Goal: Task Accomplishment & Management: Use online tool/utility

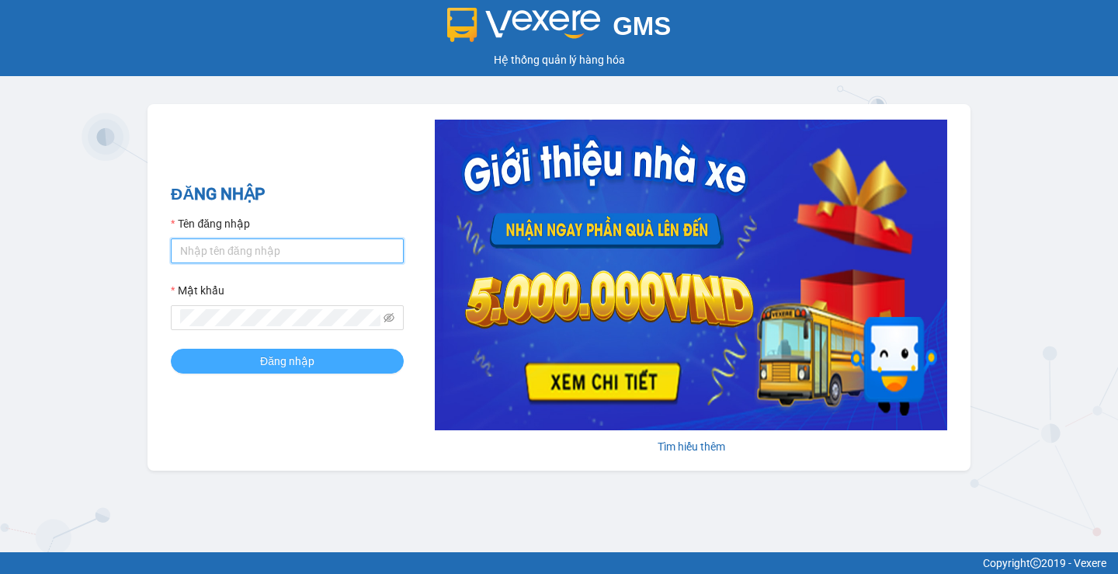
type input "phuoclongbaga.tuanhung"
click at [347, 370] on button "Đăng nhập" at bounding box center [287, 361] width 233 height 25
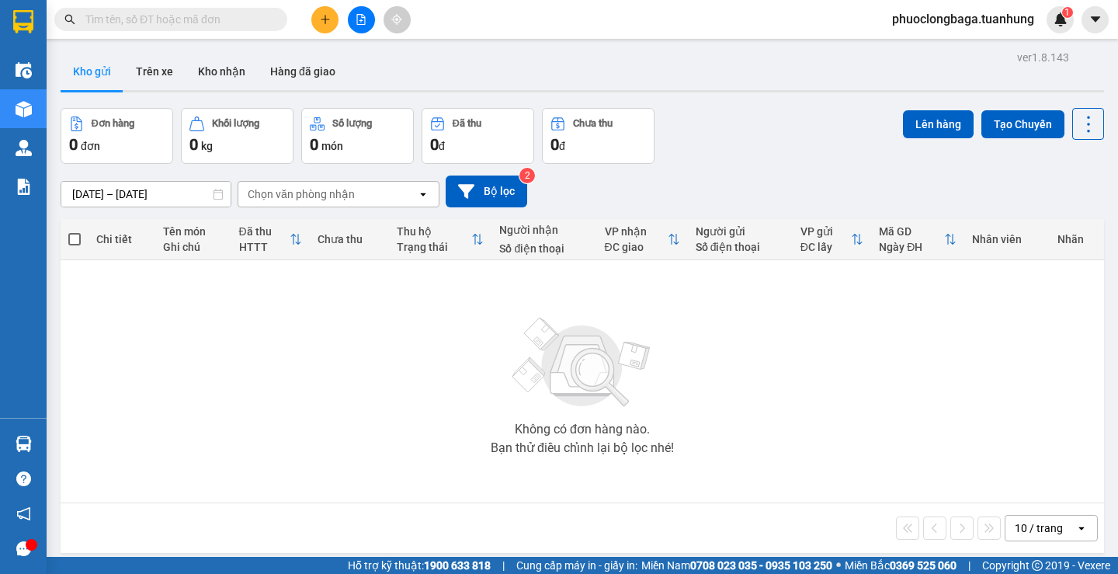
scroll to position [71, 0]
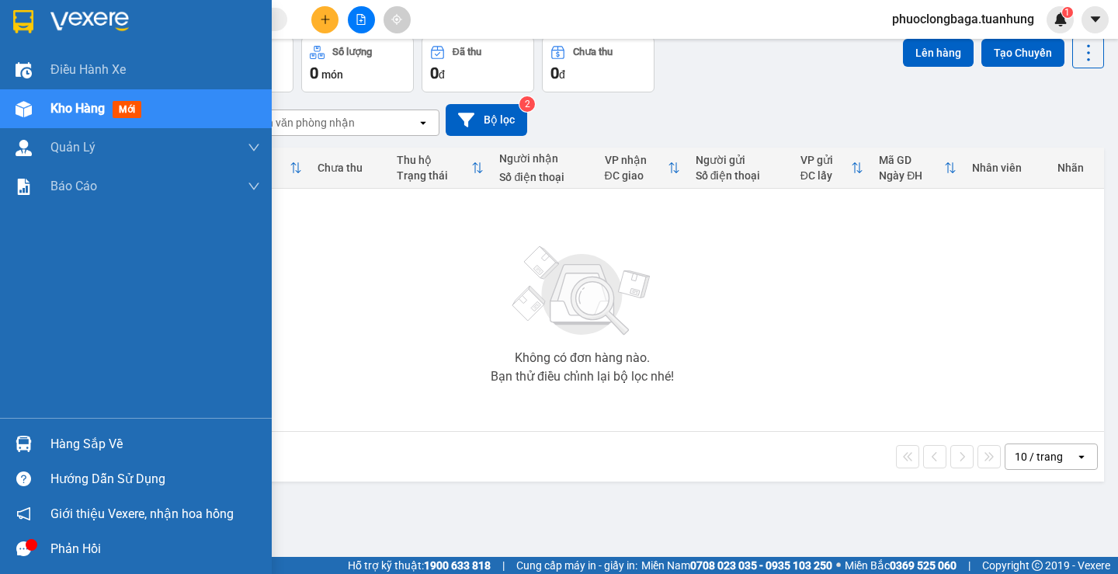
click at [100, 444] on div "Hàng sắp về" at bounding box center [155, 444] width 210 height 23
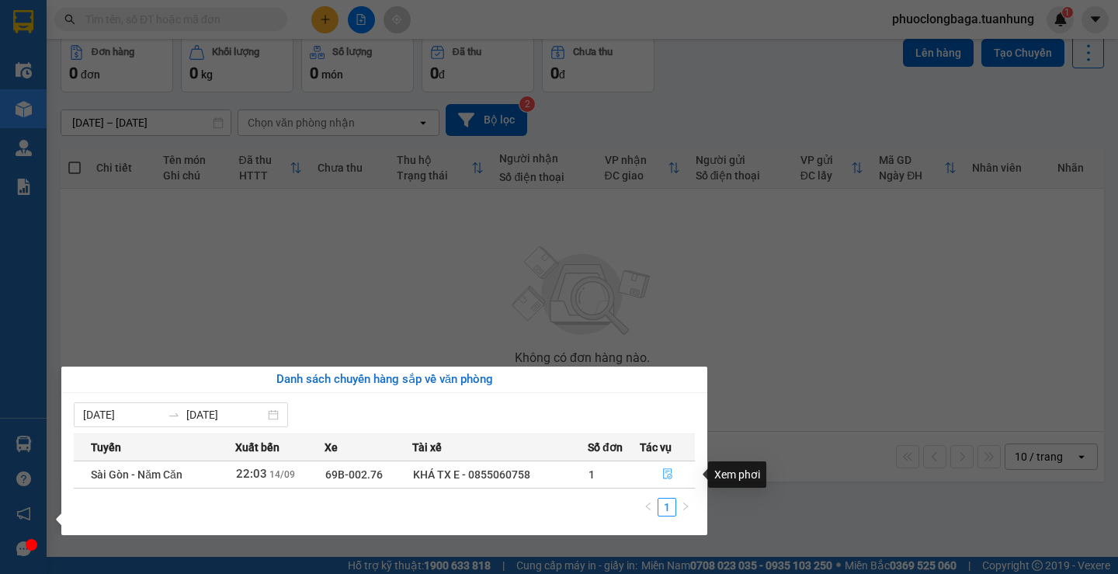
click at [665, 468] on icon "file-done" at bounding box center [667, 473] width 11 height 11
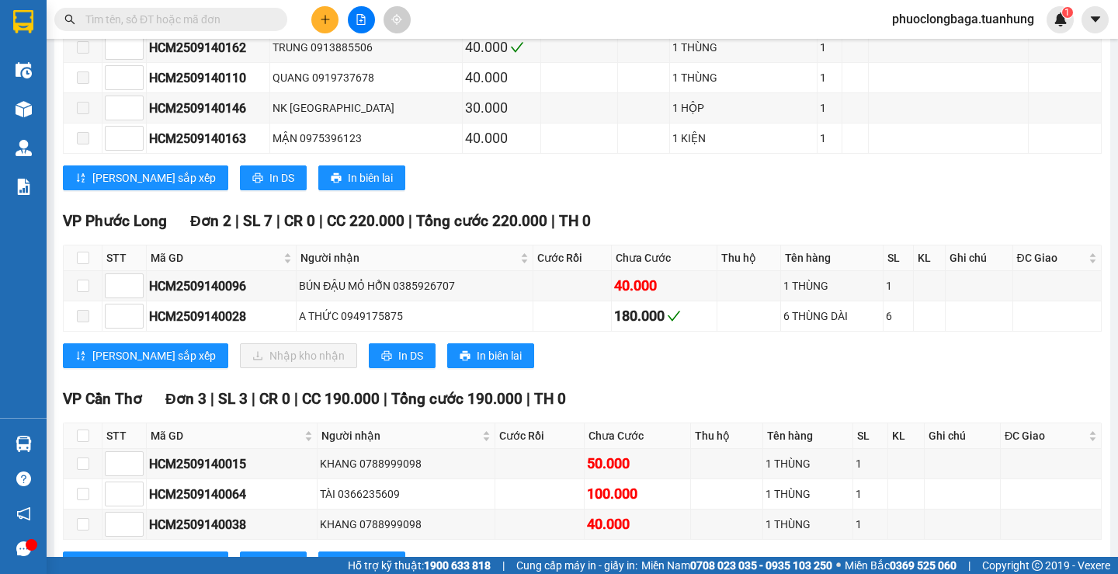
scroll to position [5409, 0]
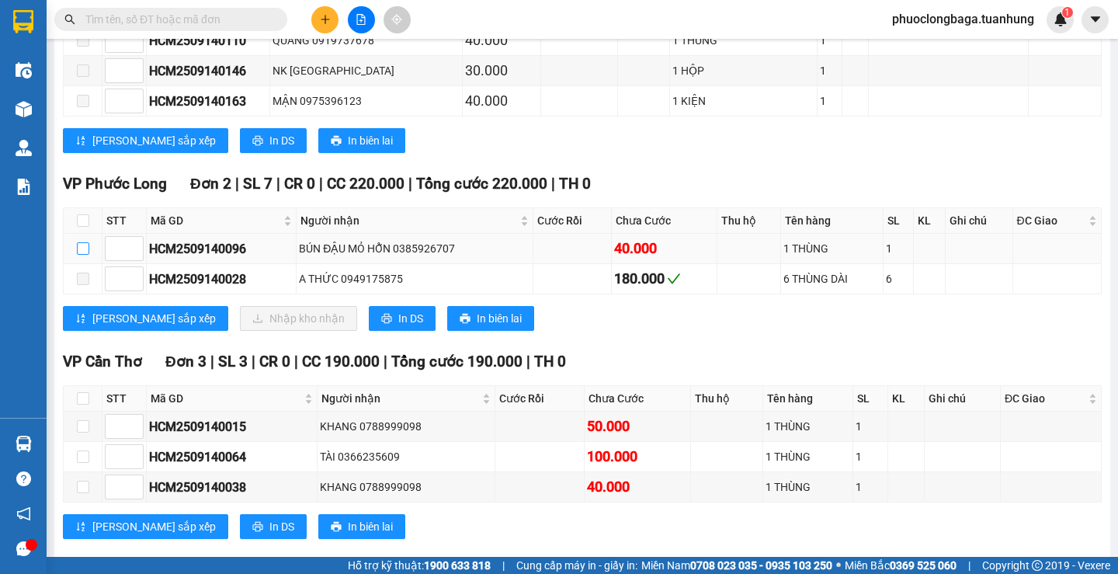
click at [78, 255] on input "checkbox" at bounding box center [83, 248] width 12 height 12
checkbox input "true"
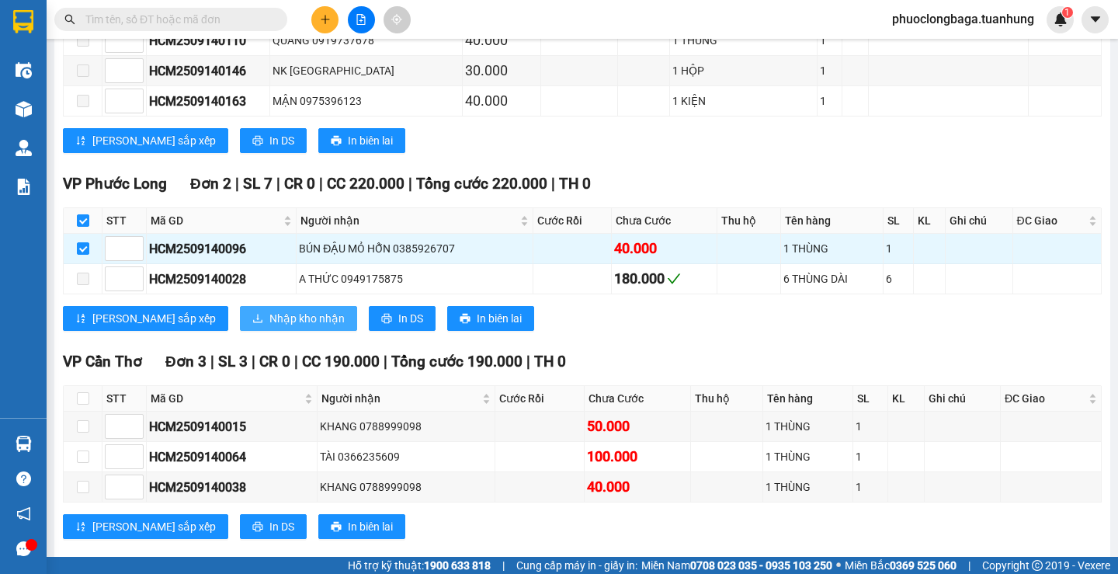
click at [269, 327] on span "Nhập kho nhận" at bounding box center [306, 318] width 75 height 17
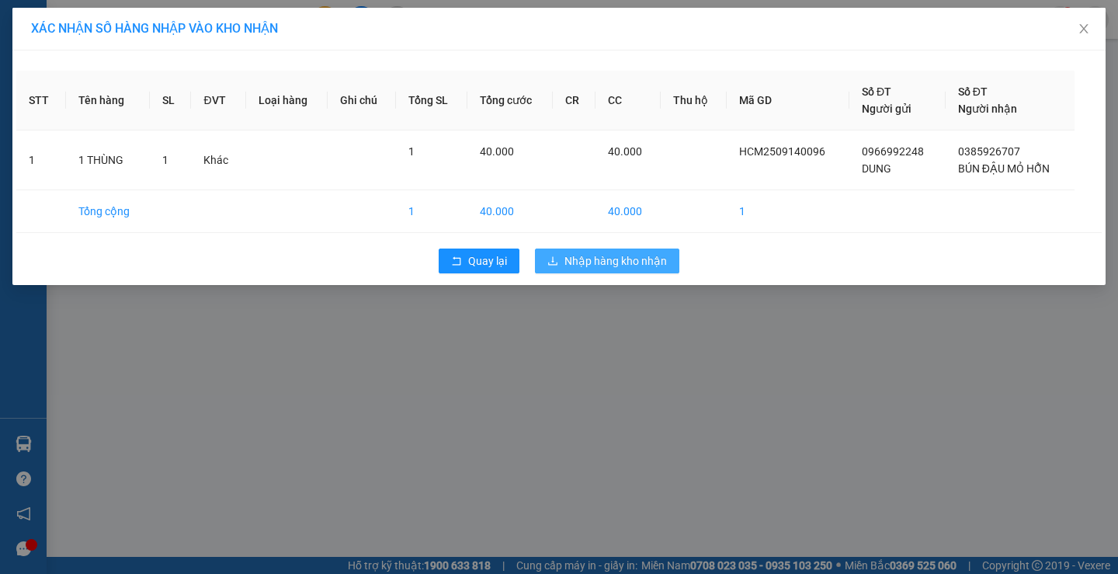
click at [616, 258] on span "Nhập hàng kho nhận" at bounding box center [616, 260] width 103 height 17
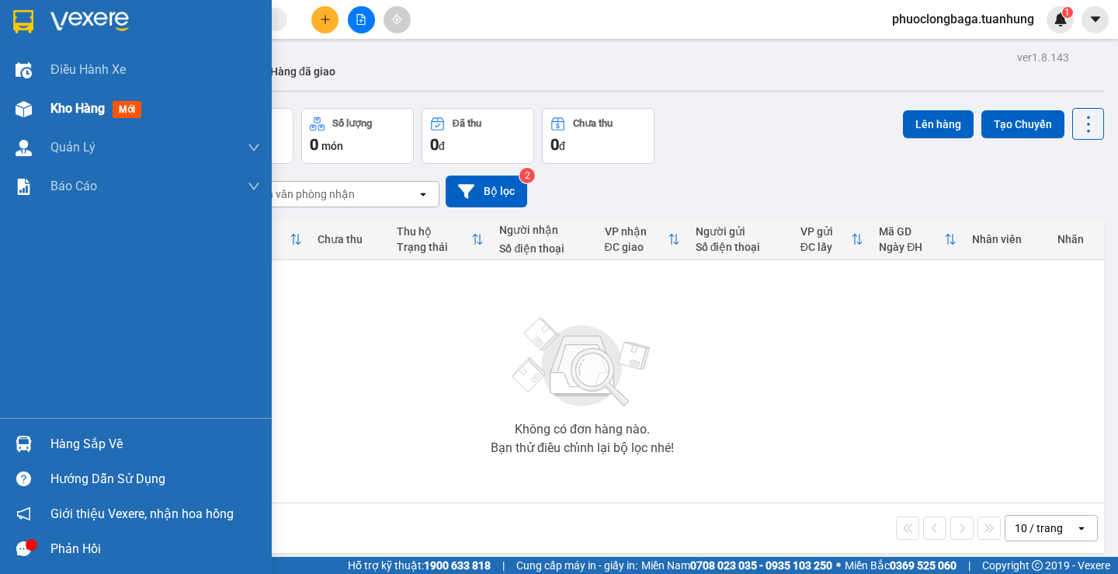
click at [77, 106] on span "Kho hàng" at bounding box center [77, 108] width 54 height 15
